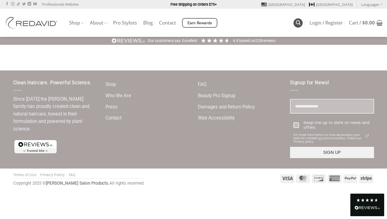
click at [296, 21] on icon "Search" at bounding box center [298, 22] width 5 height 5
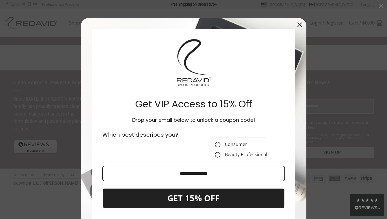
click at [299, 25] on icon "close icon" at bounding box center [299, 25] width 5 height 5
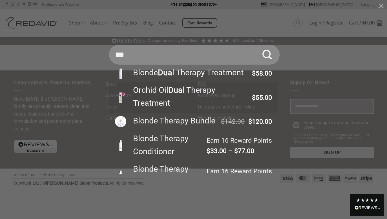
click at [151, 91] on div "Orchid Oil Dua l Therapy Treatment" at bounding box center [189, 97] width 121 height 26
type input "**********"
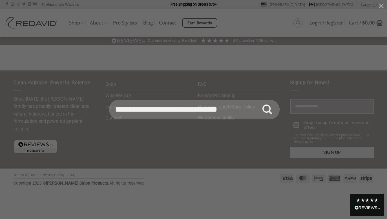
click at [140, 112] on input "**********" at bounding box center [194, 110] width 171 height 20
type input "**********"
click at [267, 109] on button "Submit" at bounding box center [267, 110] width 20 height 20
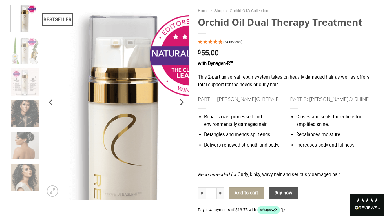
scroll to position [52, 0]
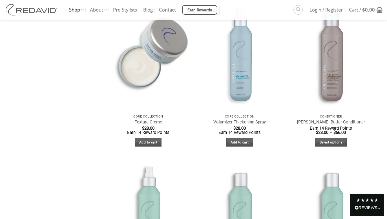
scroll to position [749, 0]
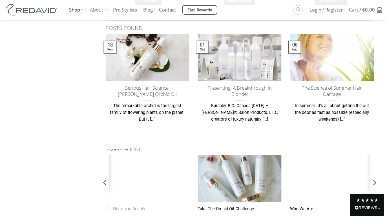
scroll to position [1051, 0]
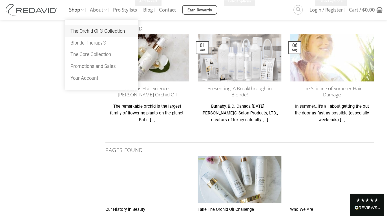
click at [89, 32] on link "The Orchid Oil® Collection" at bounding box center [101, 31] width 73 height 12
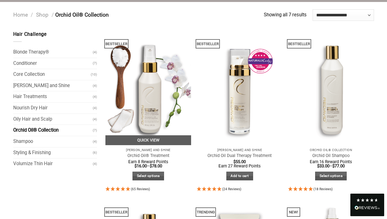
scroll to position [44, 0]
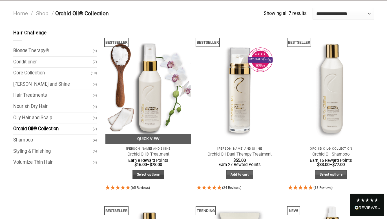
click at [147, 174] on link "Select options" at bounding box center [148, 174] width 32 height 9
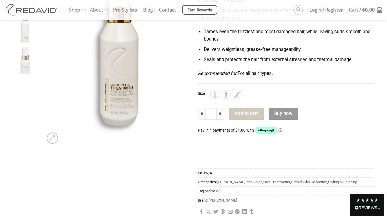
scroll to position [104, 0]
click at [228, 94] on img at bounding box center [225, 94] width 7 height 7
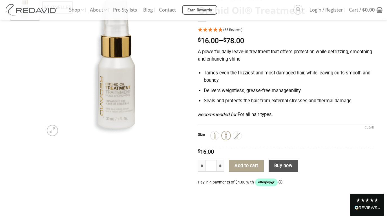
scroll to position [63, 0]
click at [216, 137] on img at bounding box center [214, 135] width 7 height 7
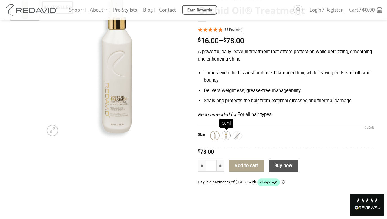
click at [224, 137] on img at bounding box center [225, 135] width 7 height 7
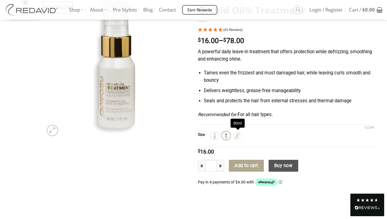
click at [239, 136] on img at bounding box center [237, 135] width 7 height 7
click at [237, 136] on img at bounding box center [237, 135] width 7 height 7
click at [223, 136] on img at bounding box center [225, 135] width 7 height 7
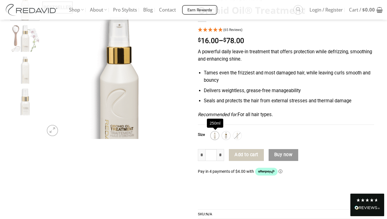
click at [212, 135] on img at bounding box center [214, 135] width 7 height 7
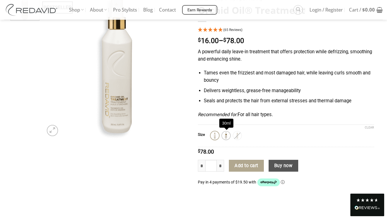
click at [227, 138] on img at bounding box center [225, 135] width 7 height 7
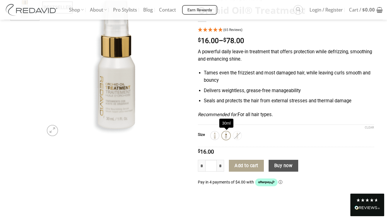
click at [227, 137] on img at bounding box center [225, 135] width 7 height 7
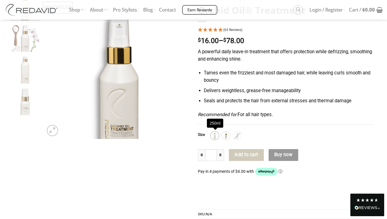
click at [215, 137] on img at bounding box center [214, 135] width 7 height 7
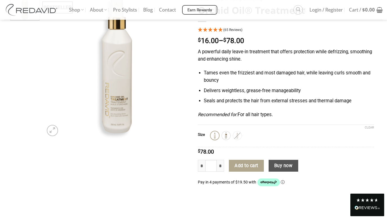
click at [222, 138] on div "250ml 30ml 90ml" at bounding box center [292, 135] width 163 height 8
click at [224, 138] on img at bounding box center [225, 135] width 7 height 7
